Goal: Task Accomplishment & Management: Manage account settings

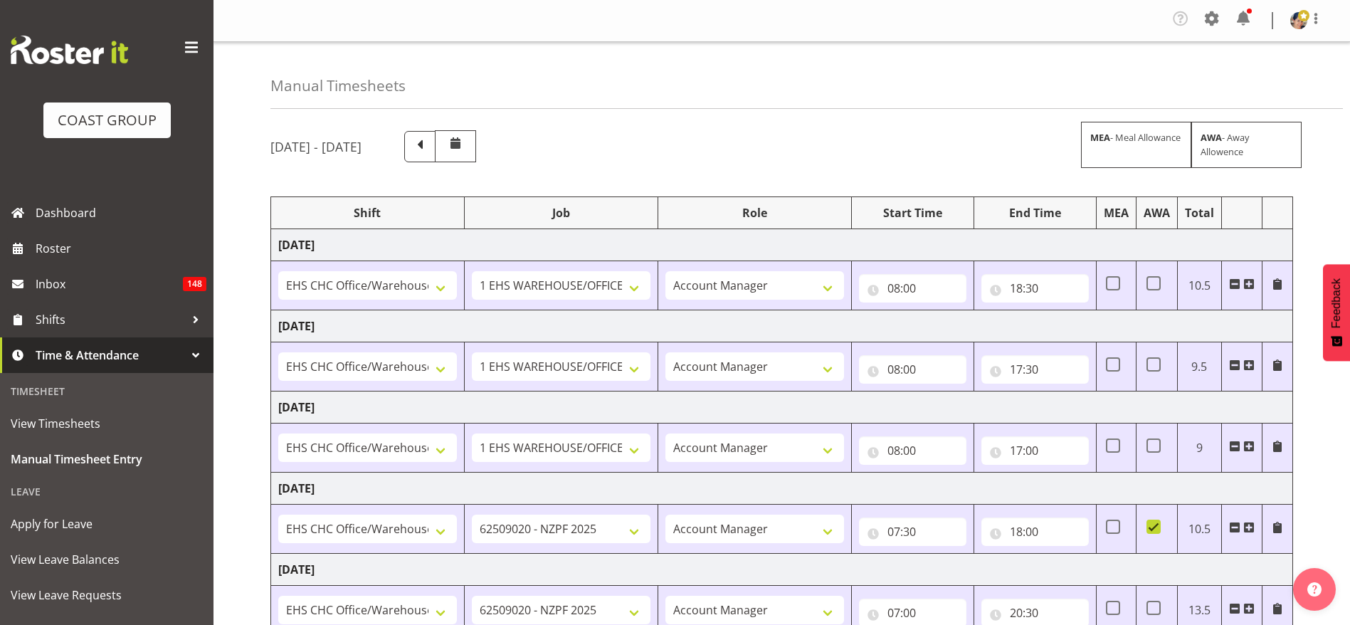
select select "1404"
select select "69"
select select "37"
select select "1404"
select select "69"
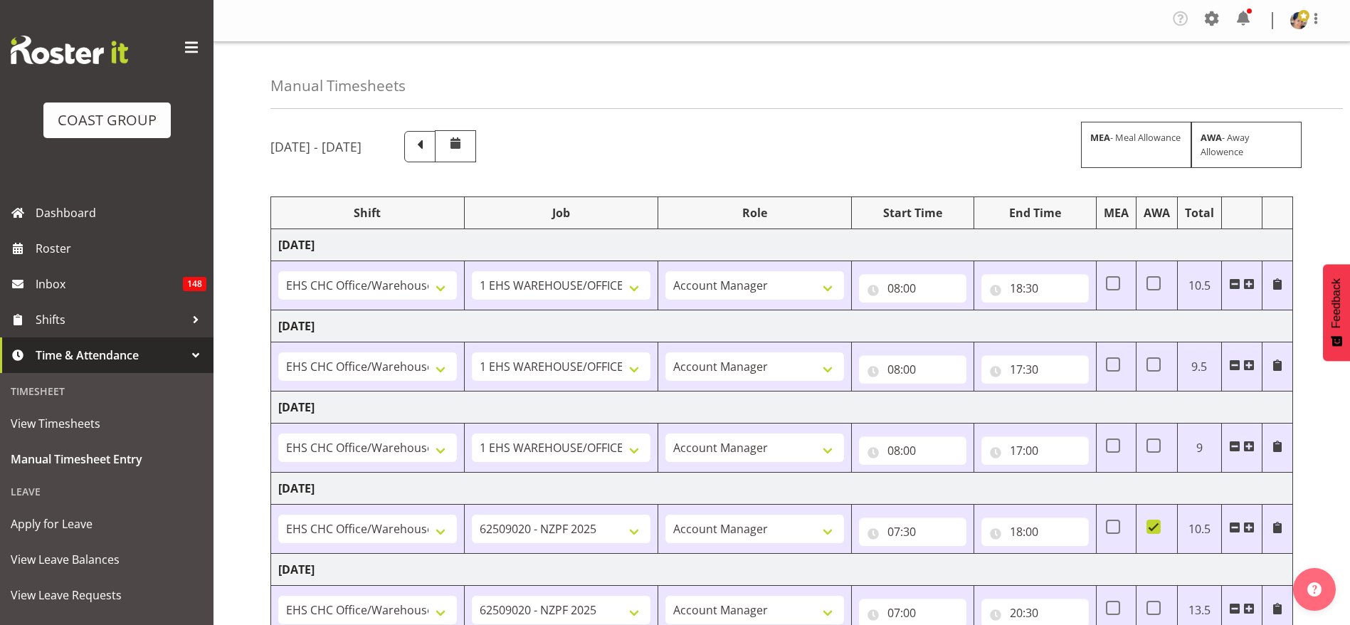
select select "37"
select select "1404"
select select "69"
select select "37"
select select "1404"
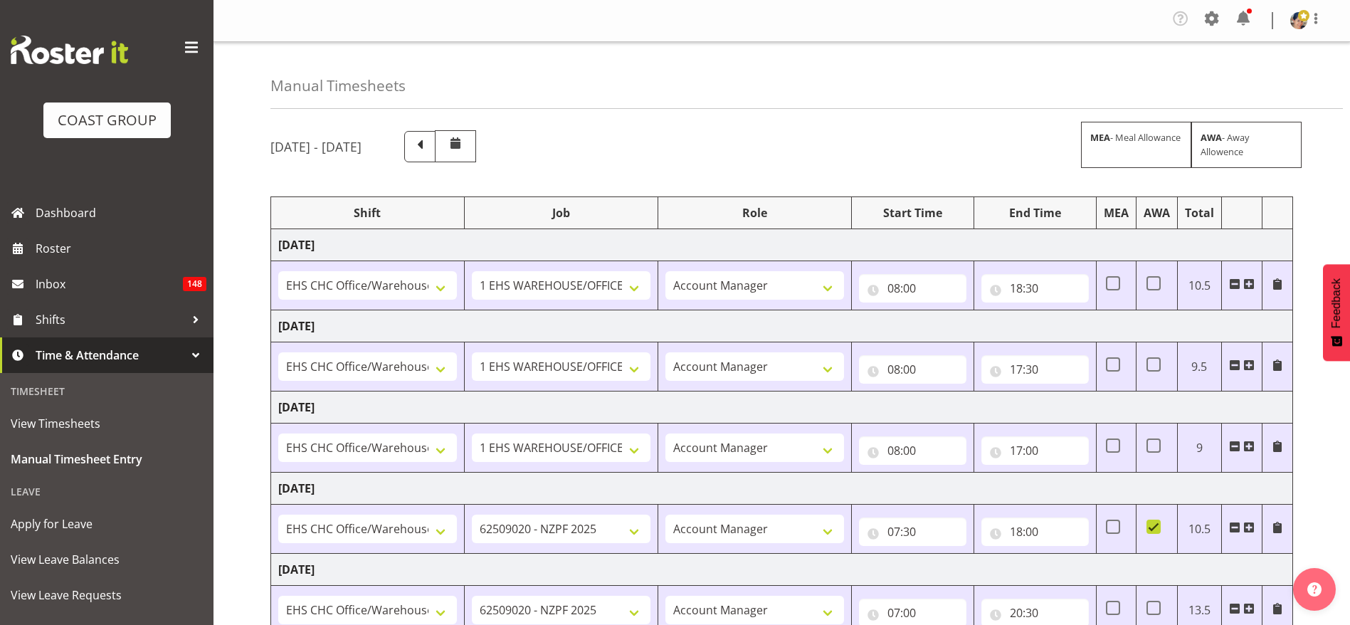
select select "9201"
select select "37"
select select "1404"
select select "9201"
select select "37"
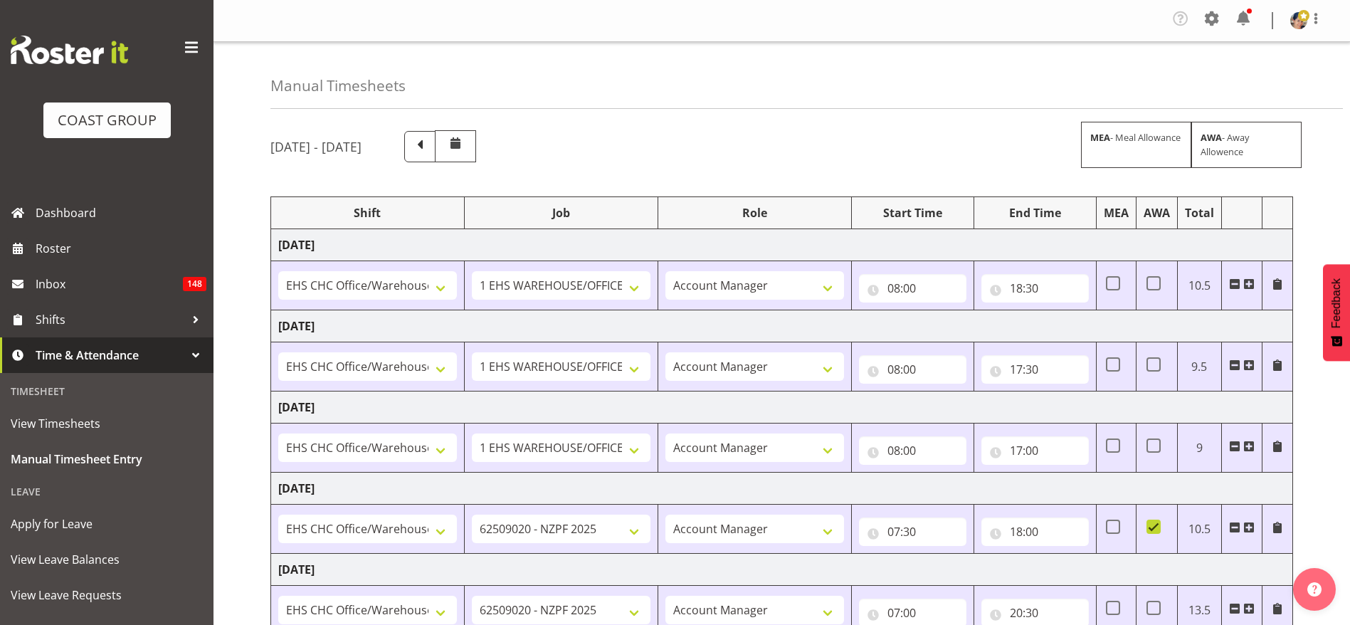
select select "1404"
select select "9202"
select select "37"
select select "1404"
select select "9202"
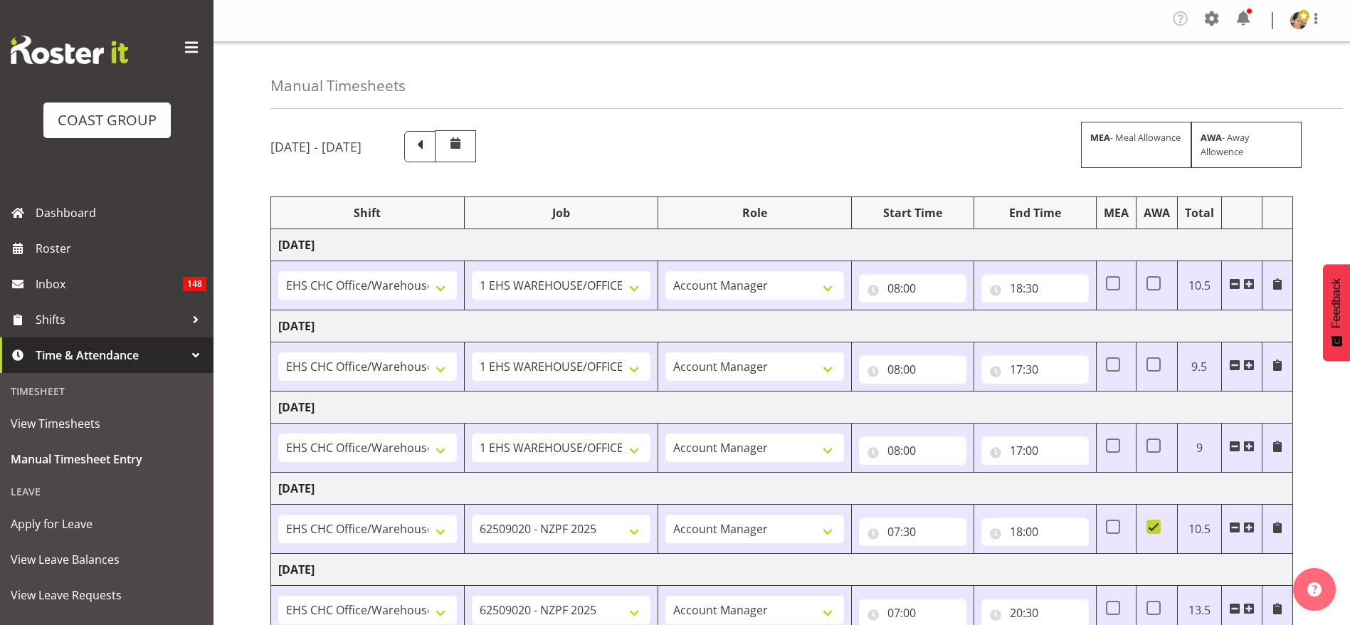
select select "37"
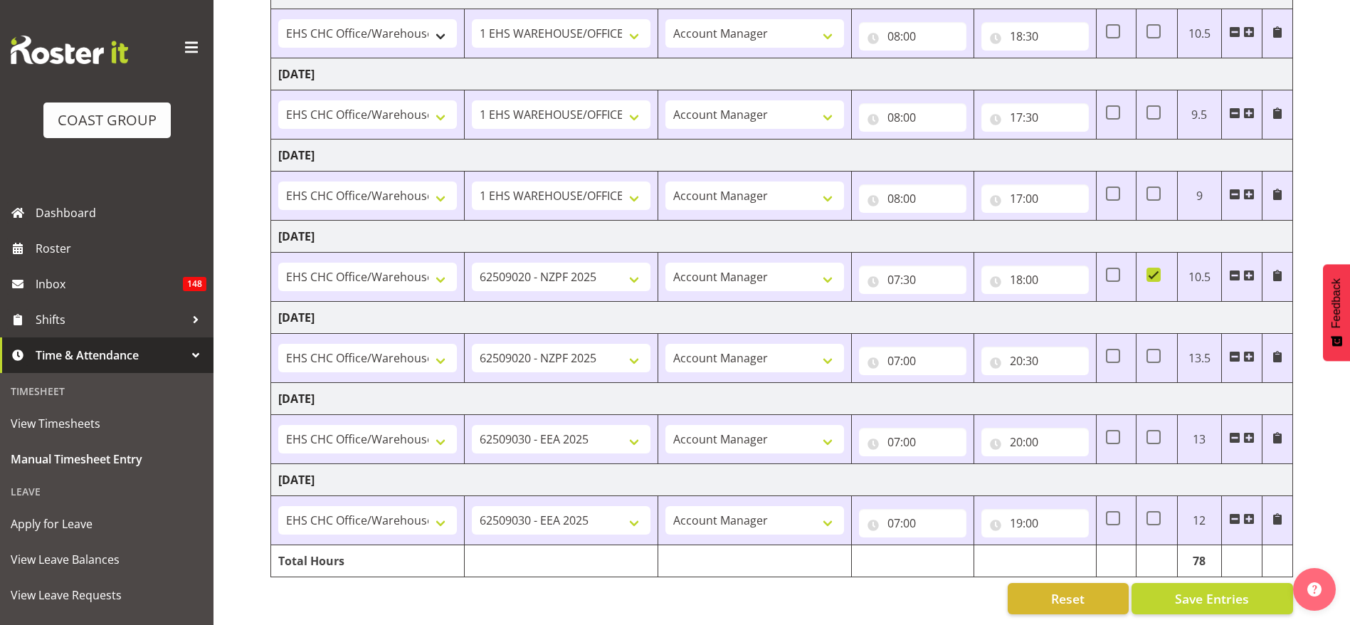
scroll to position [268, 0]
click at [1029, 509] on input "19:00" at bounding box center [1034, 523] width 107 height 28
click at [1116, 546] on select "00 01 02 03 04 05 06 07 08 09 10 11 12 13 14 15 16 17 18 19 20 21 22 23 24 25 2…" at bounding box center [1116, 560] width 32 height 28
select select "30"
click at [1100, 546] on select "00 01 02 03 04 05 06 07 08 09 10 11 12 13 14 15 16 17 18 19 20 21 22 23 24 25 2…" at bounding box center [1116, 560] width 32 height 28
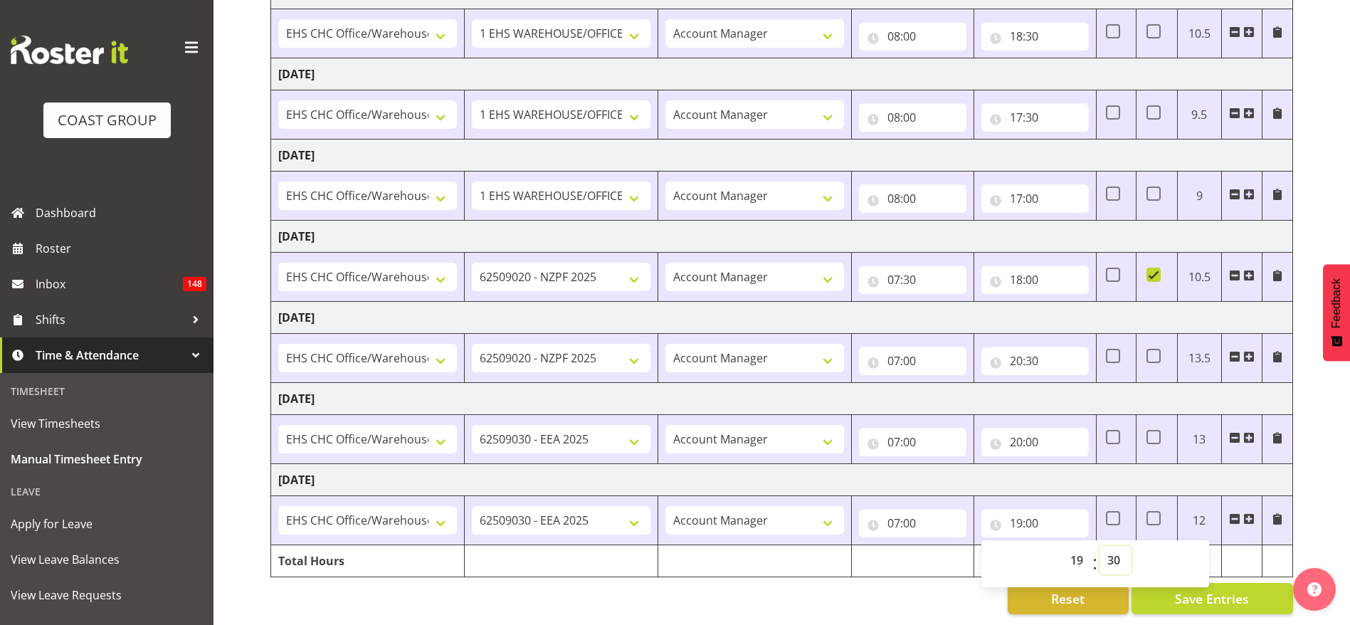
type input "19:30"
click at [1198, 589] on span "Save Entries" at bounding box center [1212, 598] width 74 height 19
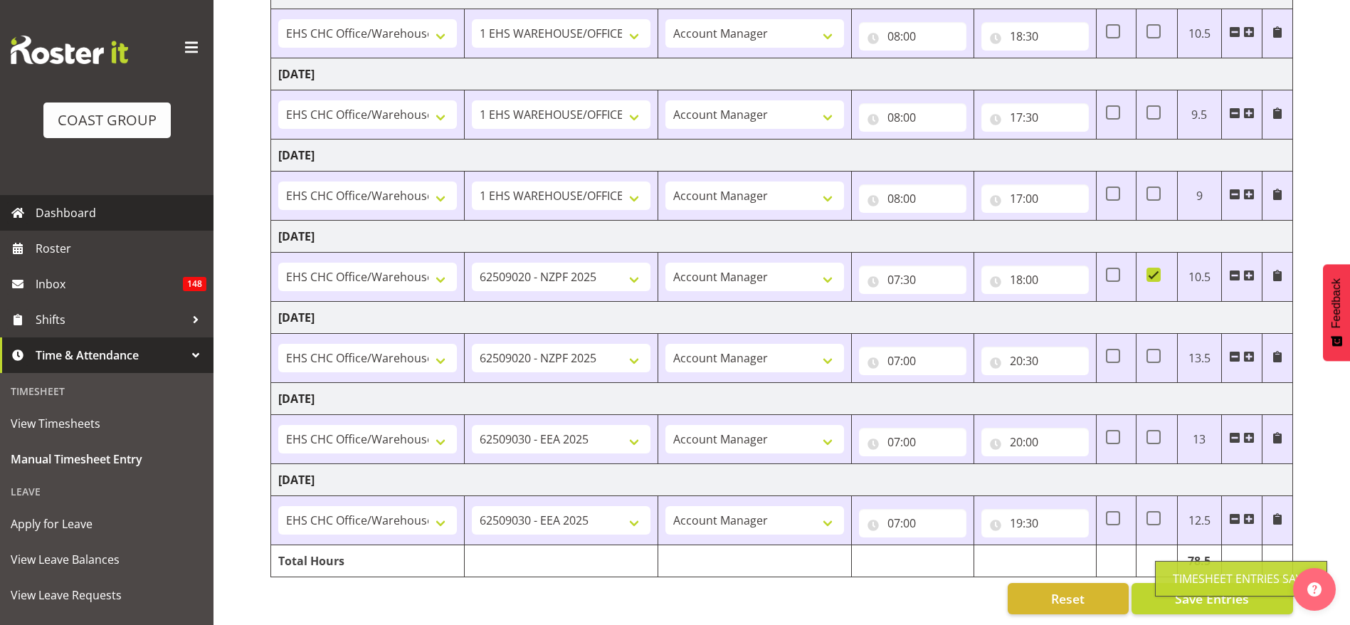
click at [82, 206] on span "Dashboard" at bounding box center [121, 212] width 171 height 21
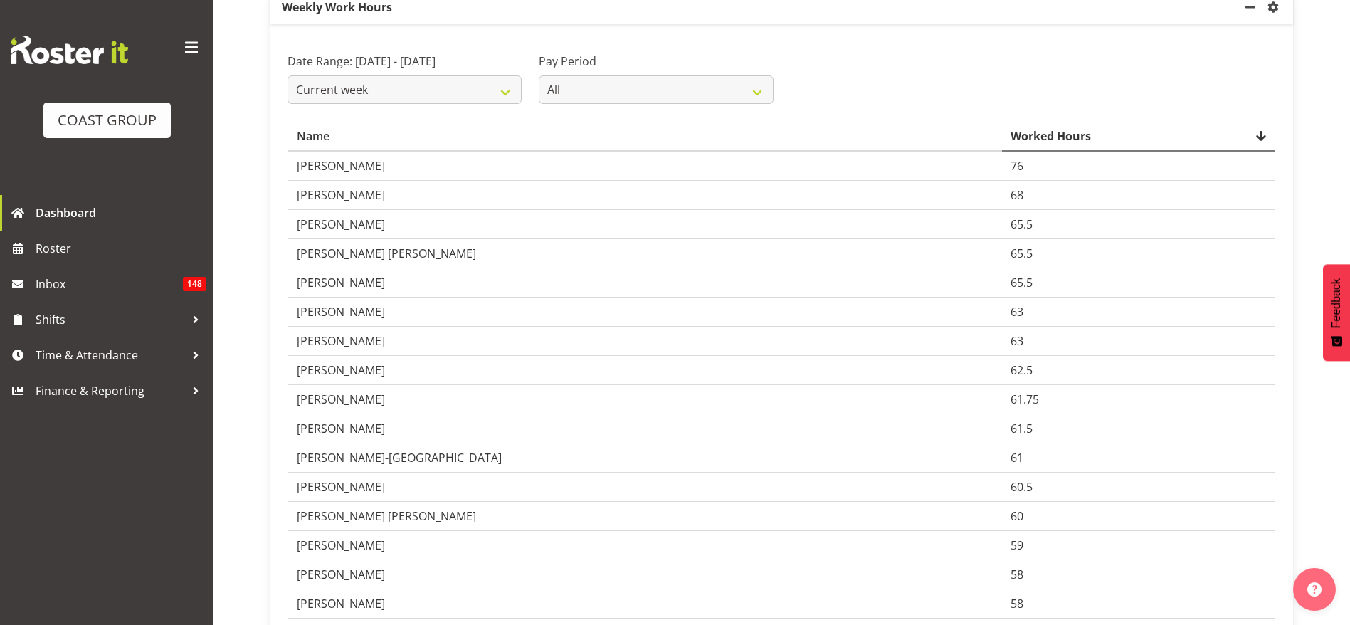
scroll to position [107, 0]
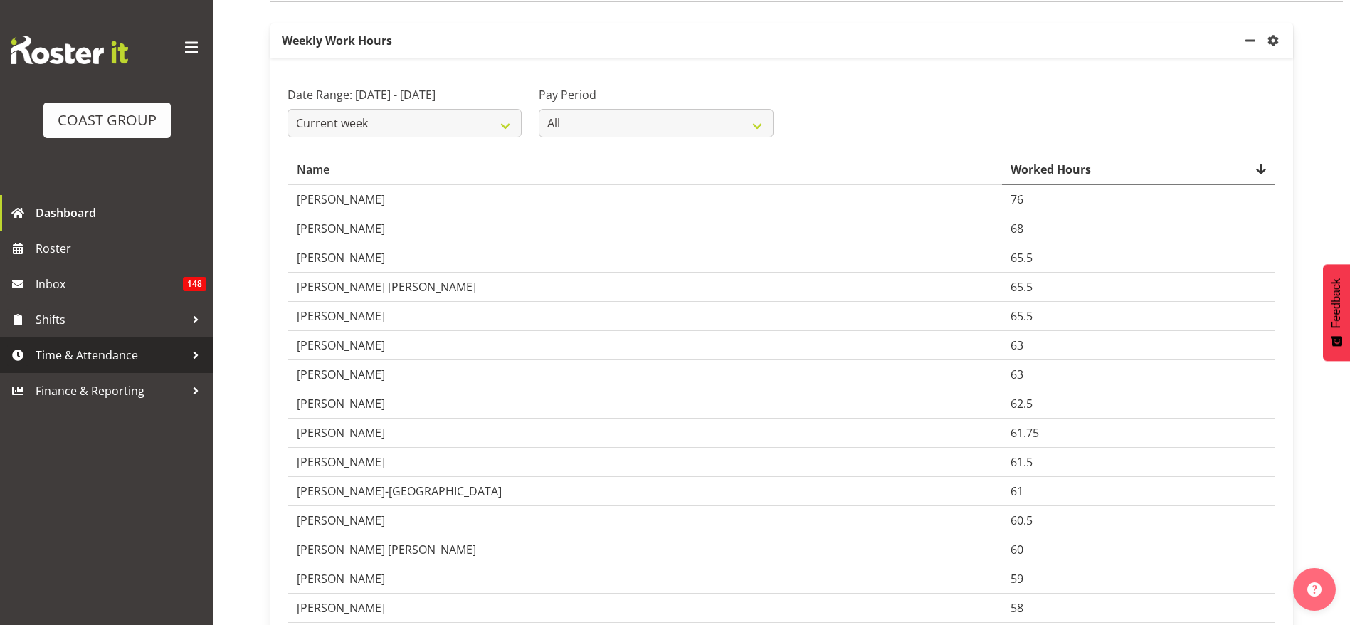
click at [107, 359] on span "Time & Attendance" at bounding box center [110, 354] width 149 height 21
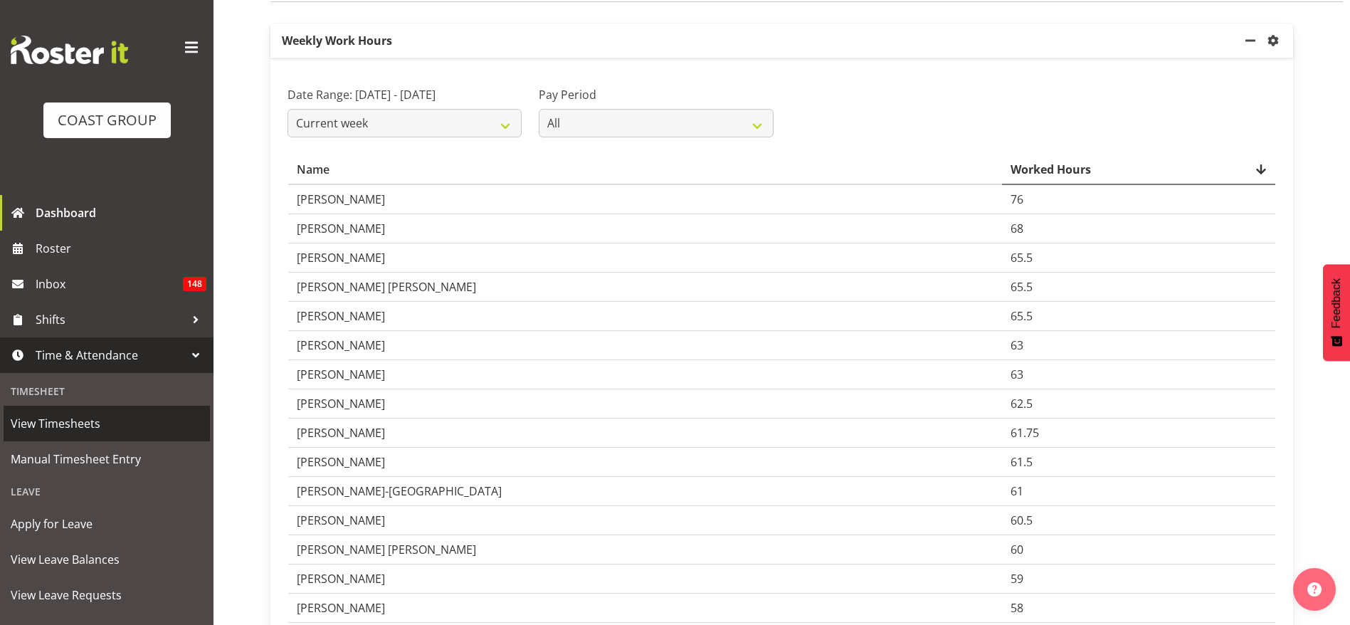
click at [104, 433] on span "View Timesheets" at bounding box center [107, 423] width 192 height 21
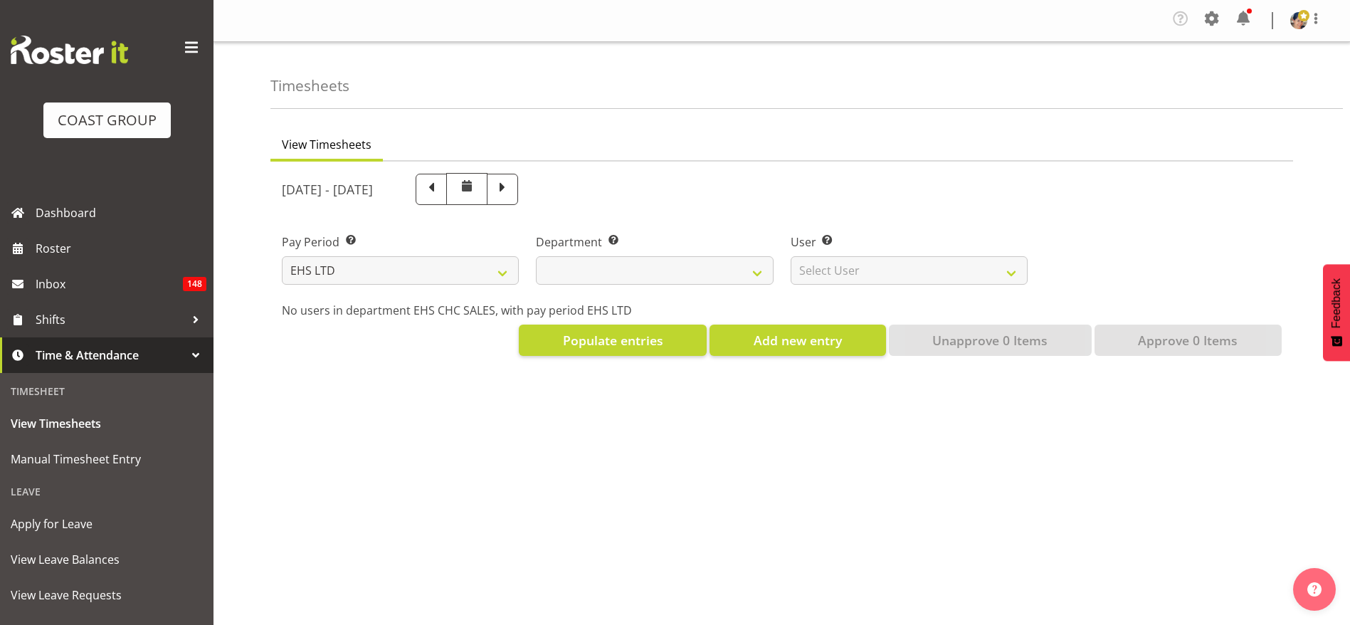
select select "7"
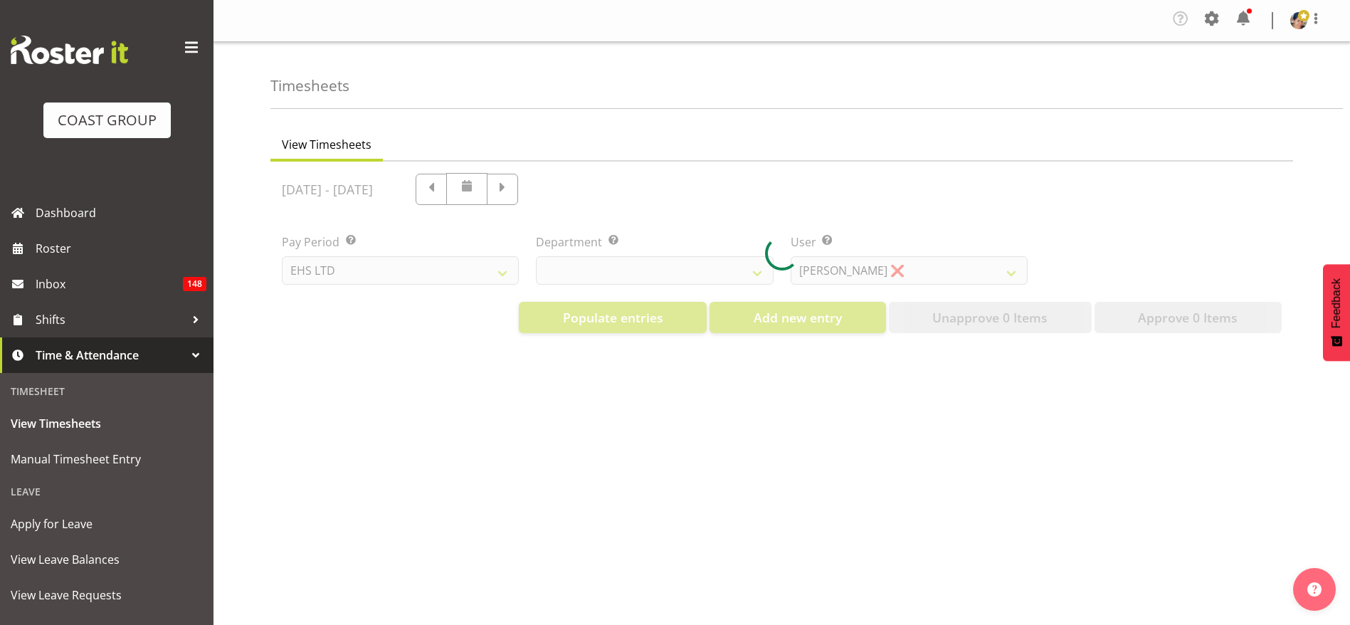
select select "42"
select select "9019"
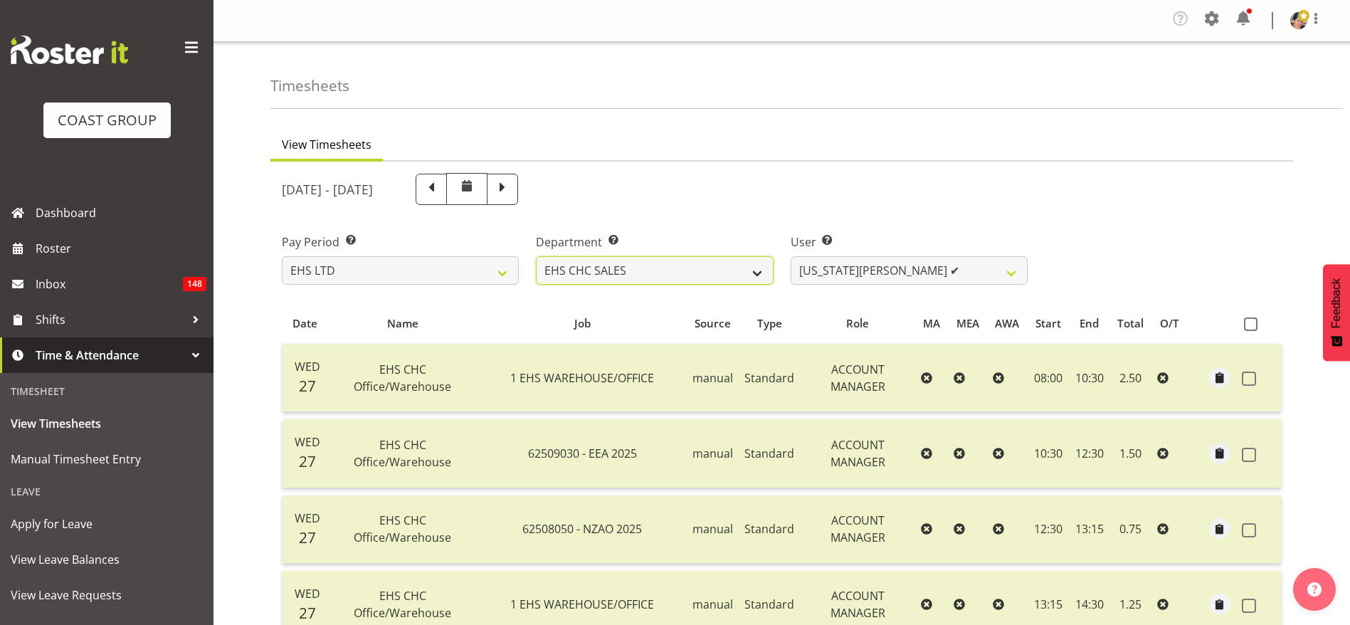
click at [616, 271] on select "EHS CHC OPS EHS CHC SALES" at bounding box center [654, 270] width 237 height 28
select select "41"
click at [536, 256] on select "EHS CHC OPS EHS CHC SALES" at bounding box center [654, 270] width 237 height 28
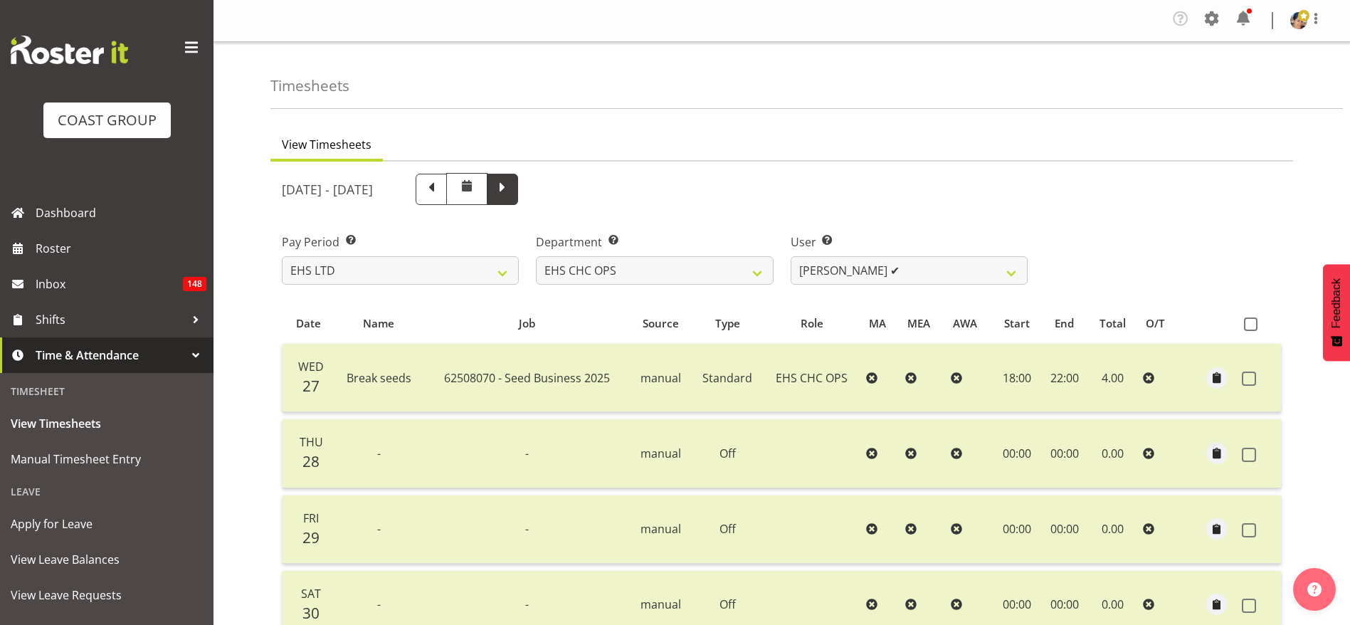
click at [512, 190] on span at bounding box center [502, 188] width 19 height 19
select select
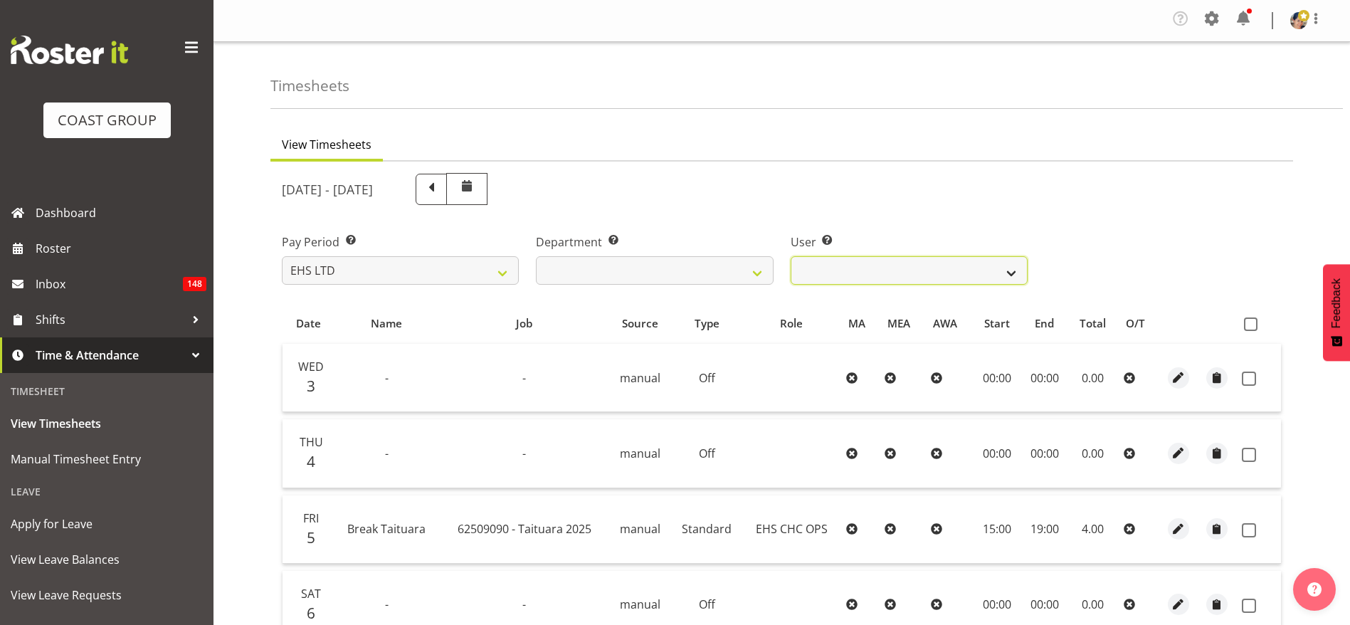
click at [885, 272] on select "Aminio Fonongaloa-Lolohea ❌ David Wiseman ❌ George Unsworth ❌ Keegan Thomas ❌ M…" at bounding box center [909, 270] width 237 height 28
click at [1137, 216] on div "Pay Period Select which pay period you would like to view. SLP LTD EHS LTD DW L…" at bounding box center [781, 254] width 1017 height 80
click at [1251, 324] on span at bounding box center [1251, 324] width 14 height 14
click at [1251, 324] on input "checkbox" at bounding box center [1248, 324] width 9 height 9
checkbox input "true"
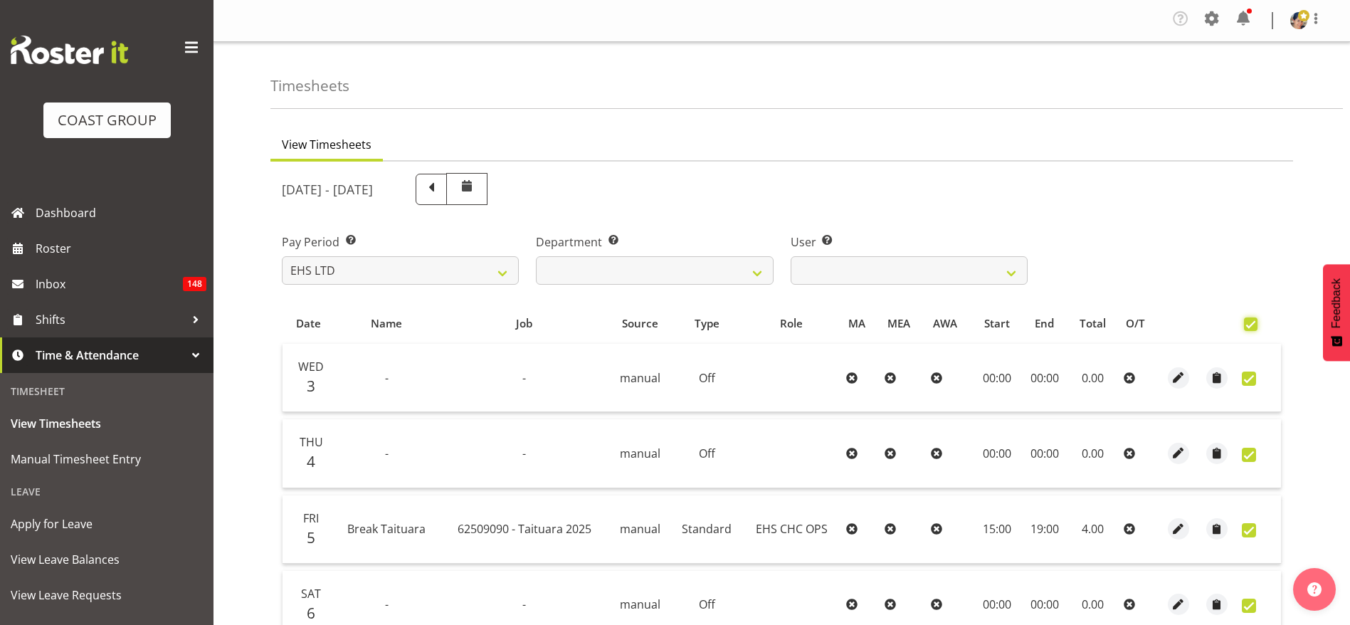
checkbox input "true"
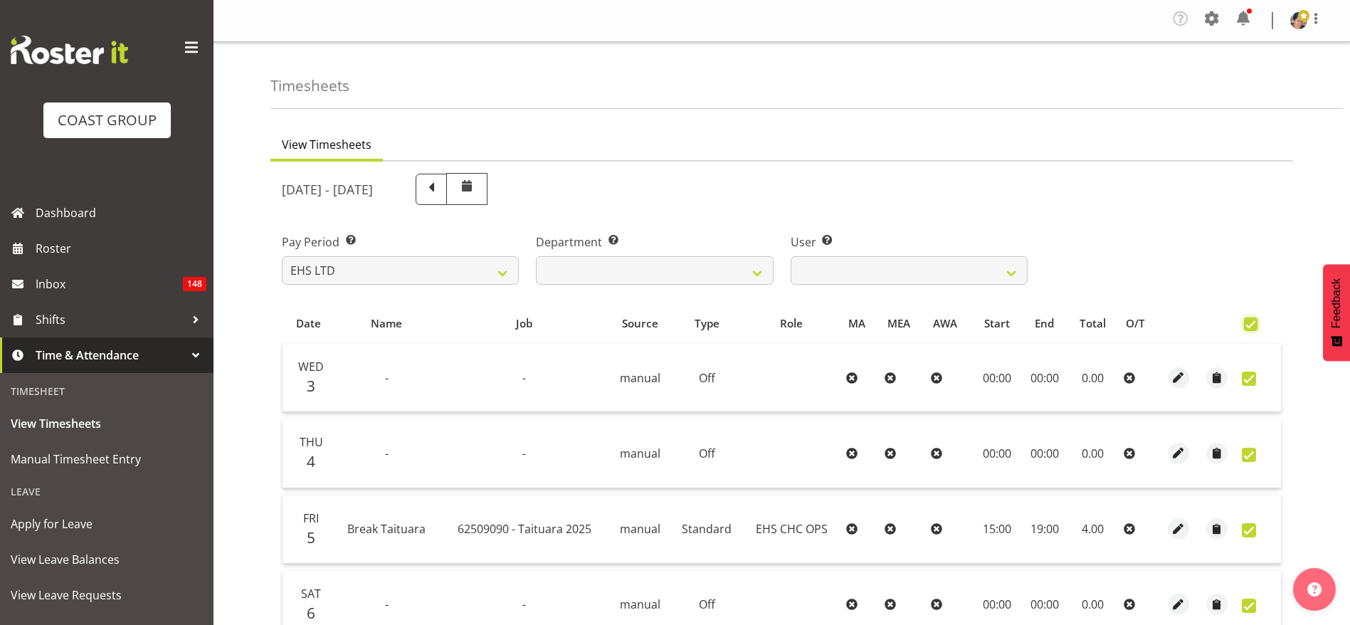
checkbox input "true"
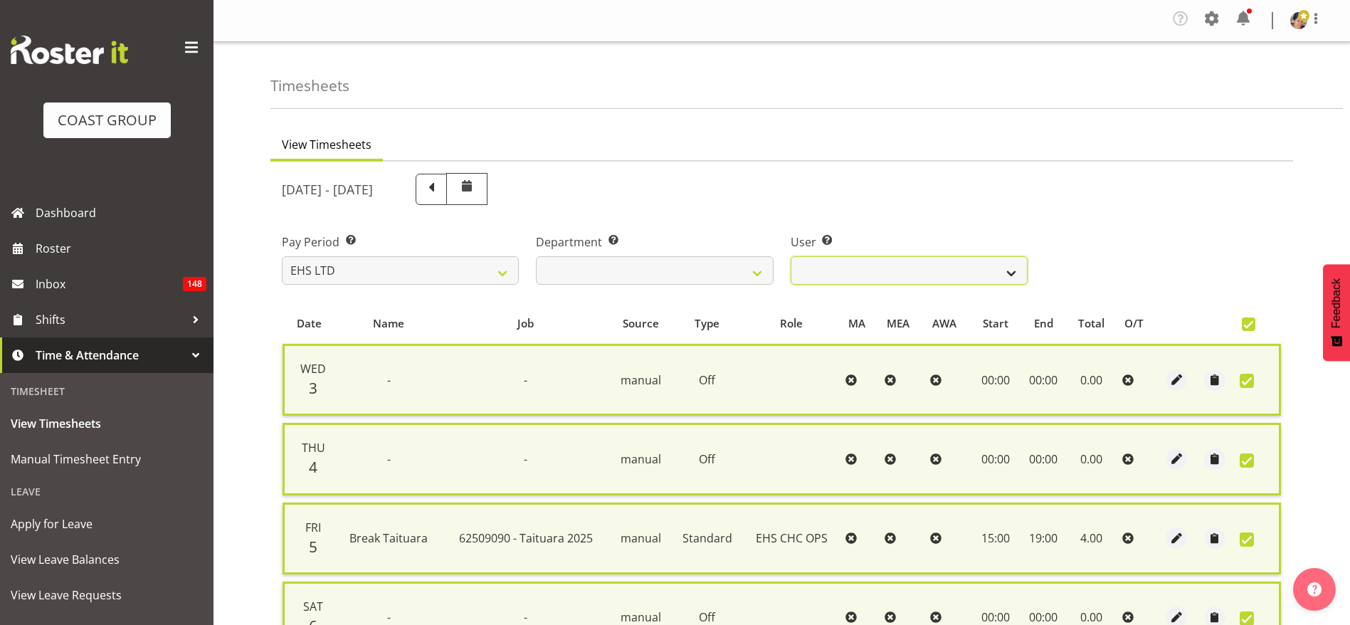
click at [840, 278] on select "Aminio Fonongaloa-Lolohea ❌ David Wiseman ❌ George Unsworth ❌ Keegan Thomas ❌ M…" at bounding box center [909, 270] width 237 height 28
select select "8009"
click at [791, 256] on select "Aminio Fonongaloa-Lolohea ❌ David Wiseman ❌ George Unsworth ❌ Keegan Thomas ❌ M…" at bounding box center [909, 270] width 237 height 28
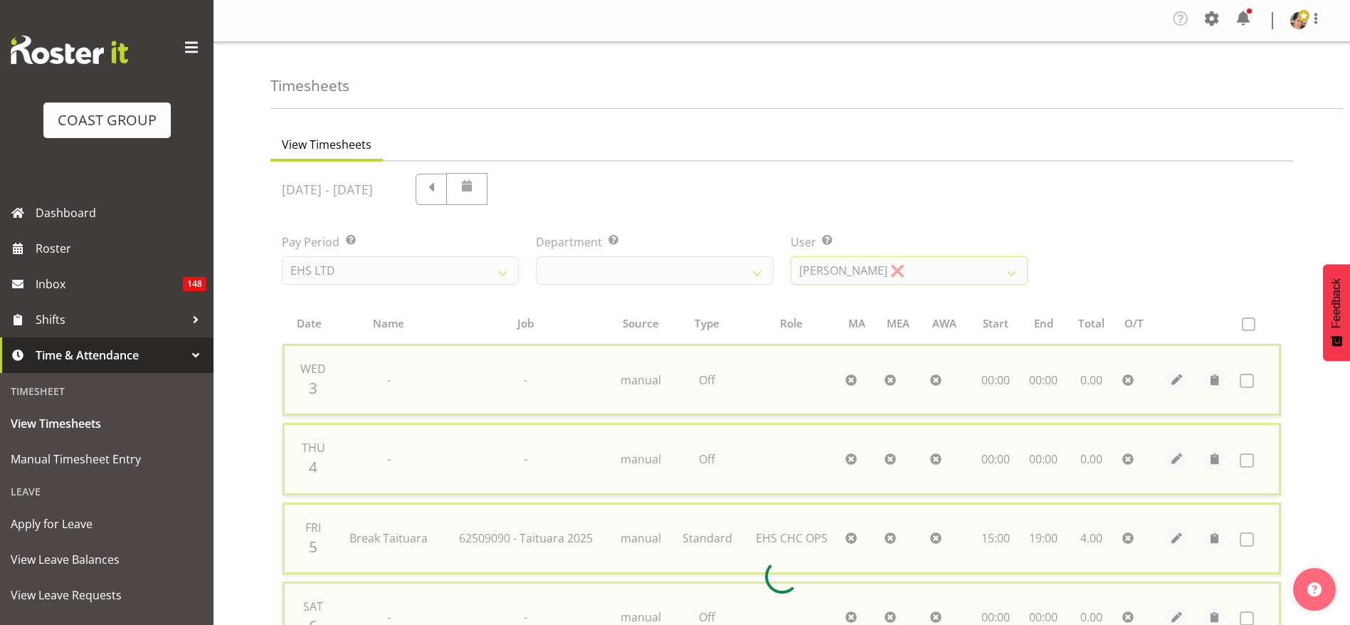
checkbox input "false"
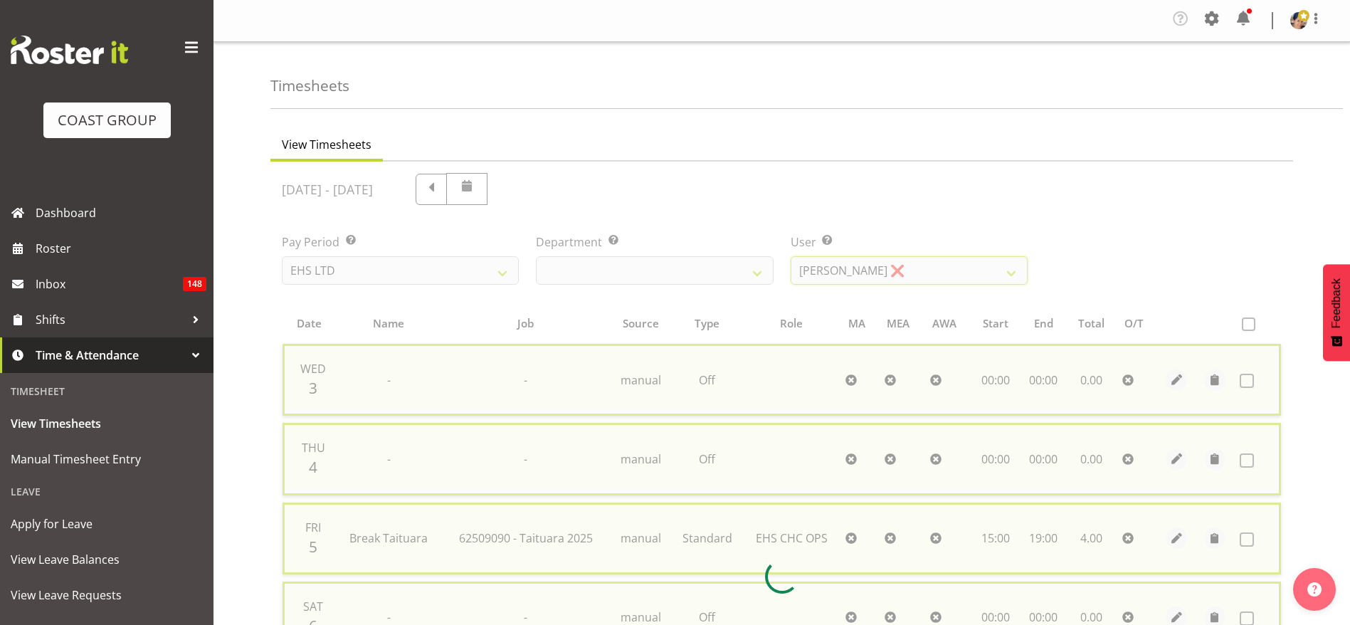
checkbox input "false"
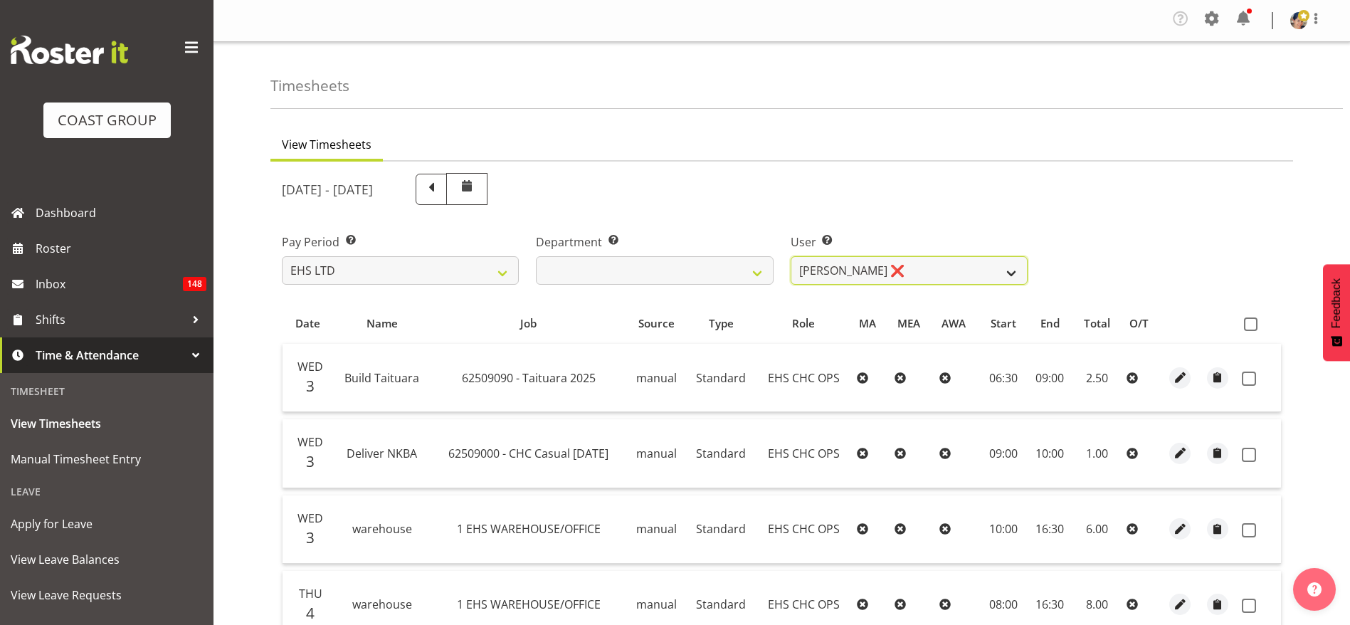
click at [864, 273] on select "Aminio Fonongaloa-Lolohea ❌ David Wiseman ❌ George Unsworth ❌ Keegan Thomas ❌ M…" at bounding box center [909, 270] width 237 height 28
click at [791, 256] on select "Aminio Fonongaloa-Lolohea ❌ David Wiseman ❌ George Unsworth ❌ Keegan Thomas ❌ M…" at bounding box center [909, 270] width 237 height 28
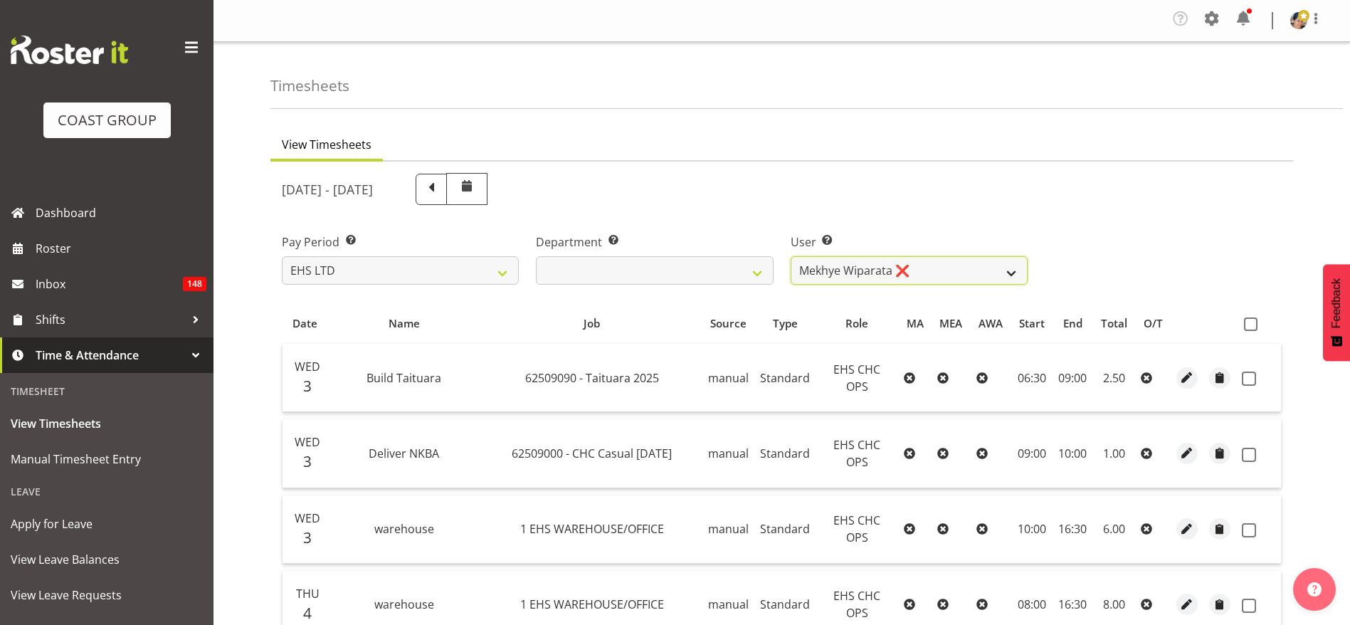
click at [843, 271] on select "Aminio Fonongaloa-Lolohea ❌ David Wiseman ❌ George Unsworth ❌ Keegan Thomas ❌ M…" at bounding box center [909, 270] width 237 height 28
click at [791, 256] on select "Aminio Fonongaloa-Lolohea ❌ David Wiseman ❌ George Unsworth ❌ Keegan Thomas ❌ M…" at bounding box center [909, 270] width 237 height 28
click at [916, 270] on select "Aminio Fonongaloa-Lolohea ❌ David Wiseman ❌ George Unsworth ❌ Keegan Thomas ❌ M…" at bounding box center [909, 270] width 237 height 28
select select "9478"
click at [791, 256] on select "Aminio Fonongaloa-Lolohea ❌ David Wiseman ❌ George Unsworth ❌ Keegan Thomas ❌ M…" at bounding box center [909, 270] width 237 height 28
